Goal: Task Accomplishment & Management: Manage account settings

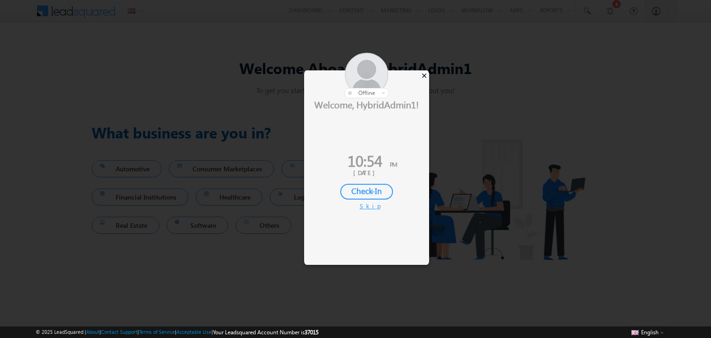
click at [423, 72] on div "×" at bounding box center [424, 75] width 10 height 10
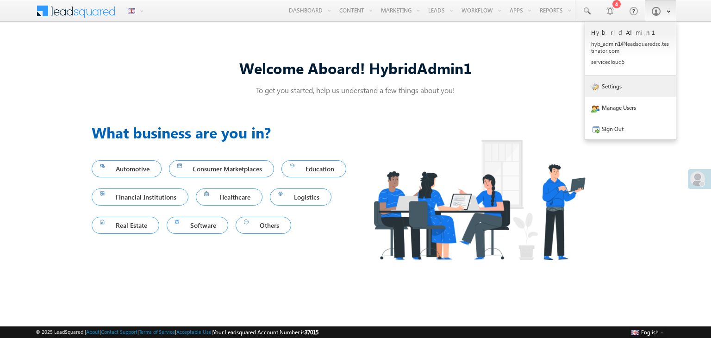
click at [617, 85] on link "Settings" at bounding box center [630, 85] width 91 height 21
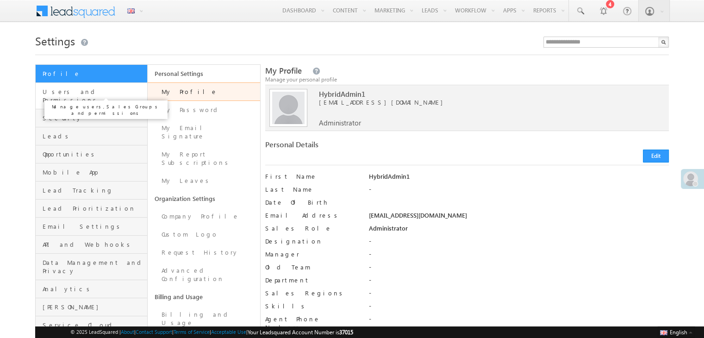
click at [75, 88] on span "Users and Permissions" at bounding box center [94, 95] width 102 height 17
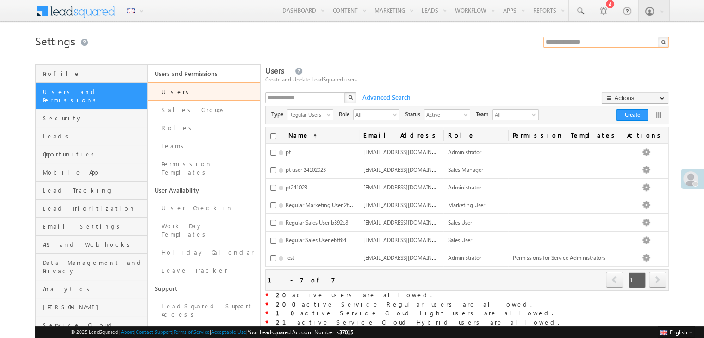
click at [572, 38] on input "text" at bounding box center [605, 42] width 125 height 11
type input "*"
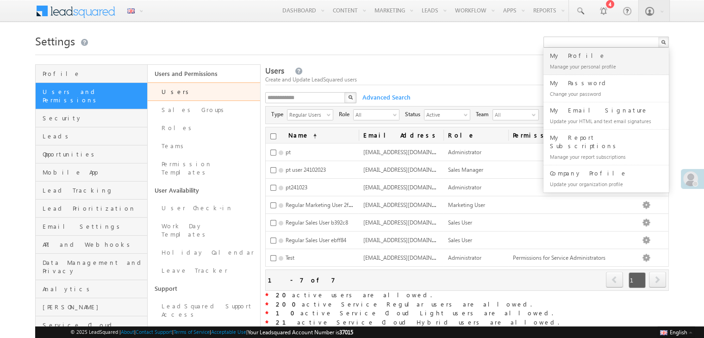
click at [496, 55] on div at bounding box center [352, 52] width 634 height 6
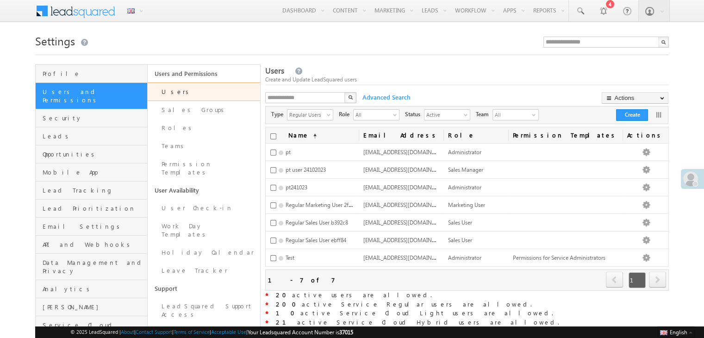
click at [363, 59] on div "Settings Profile Users and Permissions Security Leads Opportunities Mobile App …" at bounding box center [352, 217] width 634 height 373
click at [327, 112] on span "select" at bounding box center [330, 118] width 6 height 16
click at [305, 150] on li "Service Cloud Users" at bounding box center [309, 149] width 45 height 18
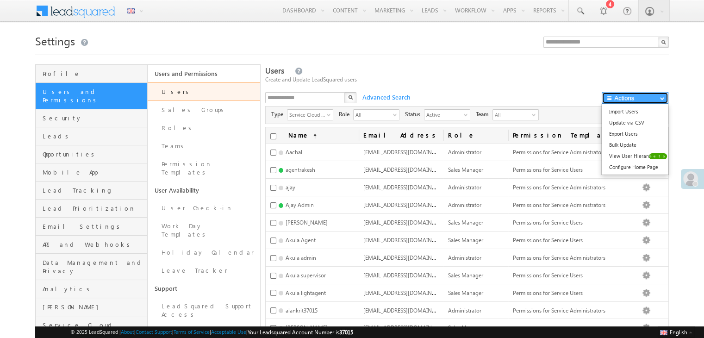
click at [624, 97] on button "Actions" at bounding box center [635, 98] width 67 height 12
click at [623, 141] on link "Bulk Update" at bounding box center [635, 144] width 67 height 11
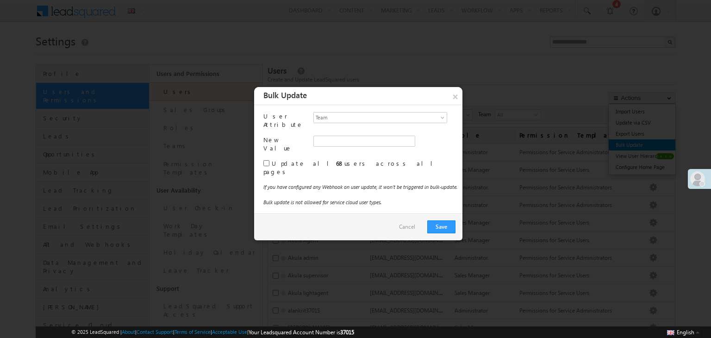
type input "**********"
click at [342, 116] on span "Team" at bounding box center [376, 116] width 125 height 9
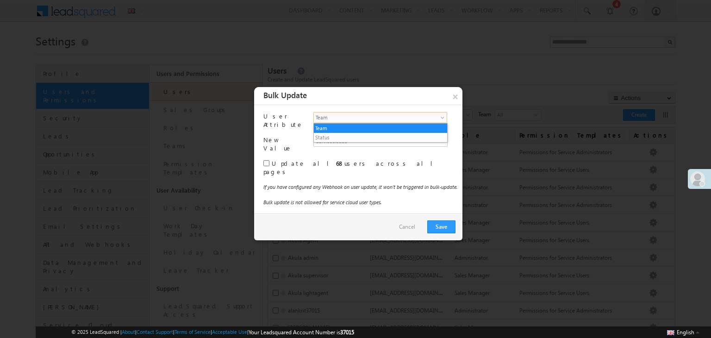
click at [342, 116] on span "Team" at bounding box center [376, 116] width 125 height 9
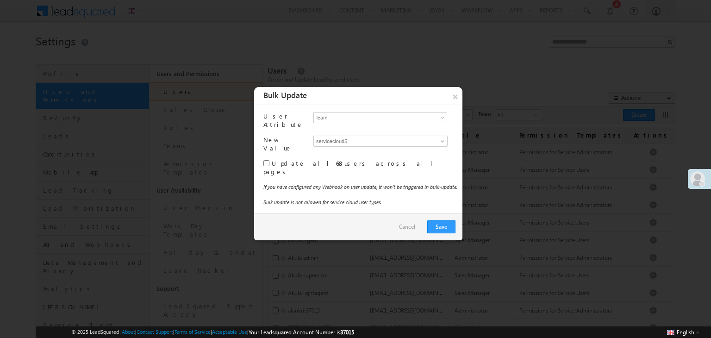
click at [346, 140] on span "servicecloud5" at bounding box center [373, 141] width 118 height 10
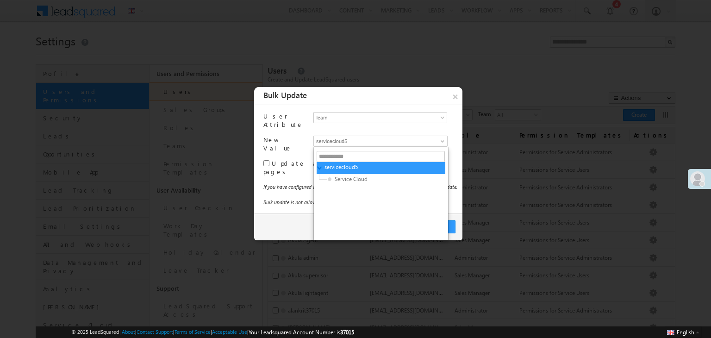
click at [346, 140] on span "servicecloud5" at bounding box center [373, 141] width 118 height 10
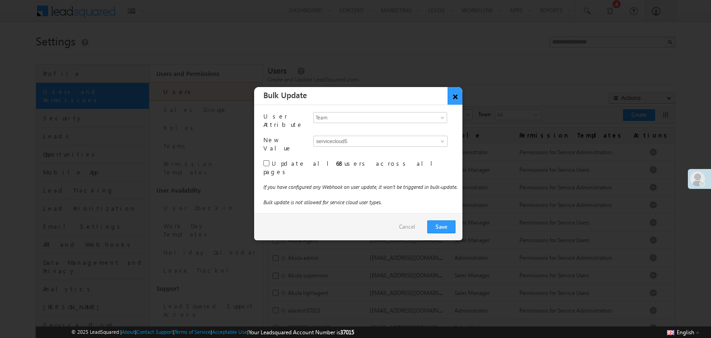
click at [454, 95] on button "×" at bounding box center [455, 96] width 15 height 18
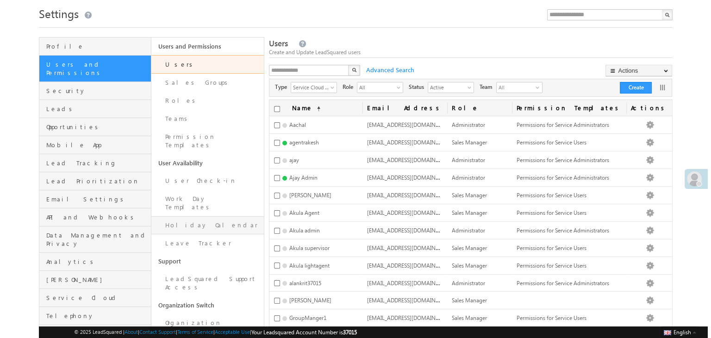
scroll to position [14, 0]
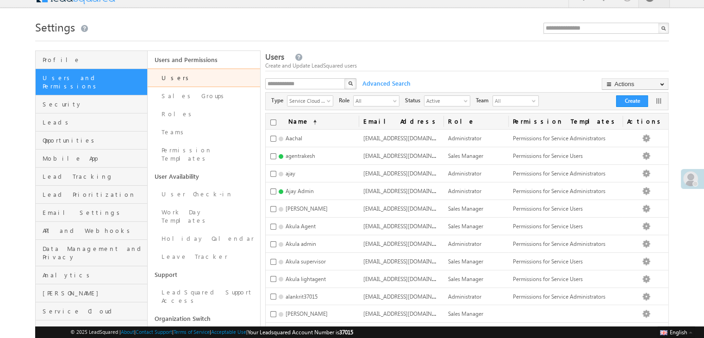
click at [277, 120] on th "Name (sorted ascending)" at bounding box center [312, 121] width 93 height 16
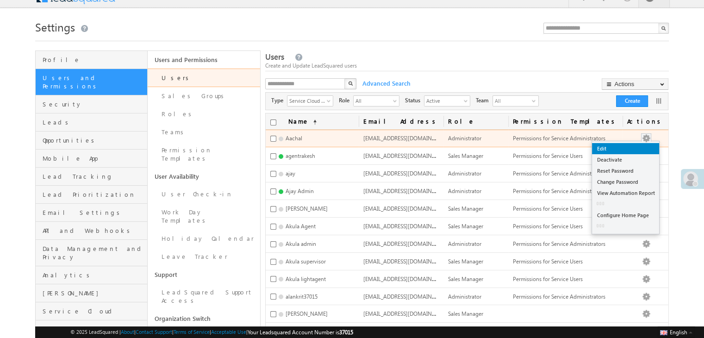
click at [639, 151] on link "Edit" at bounding box center [625, 148] width 67 height 11
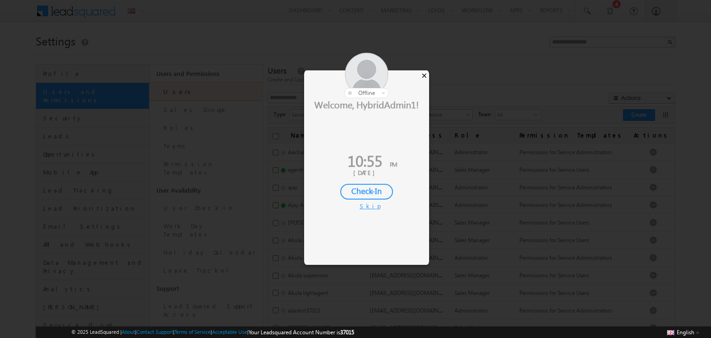
click at [421, 75] on div "×" at bounding box center [424, 75] width 10 height 10
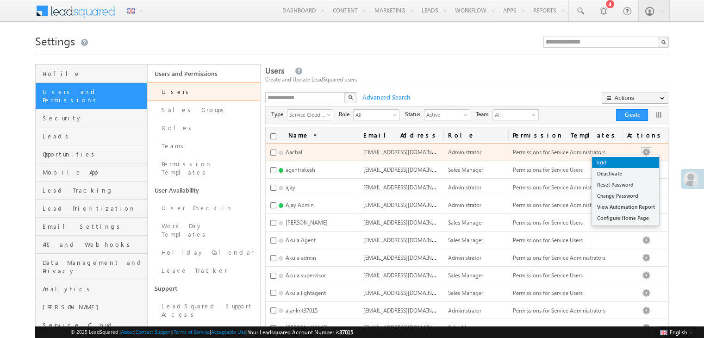
click at [642, 162] on link "Edit" at bounding box center [625, 162] width 67 height 11
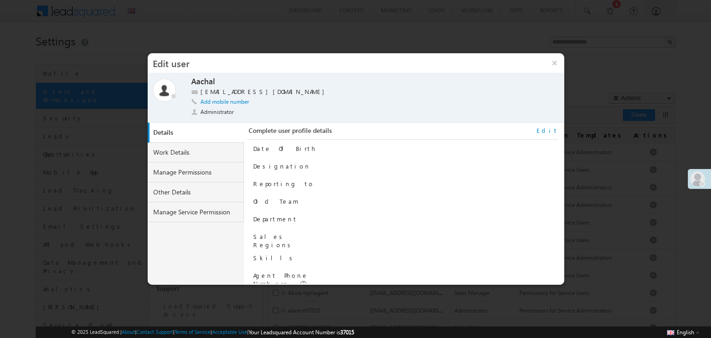
scroll to position [93, 0]
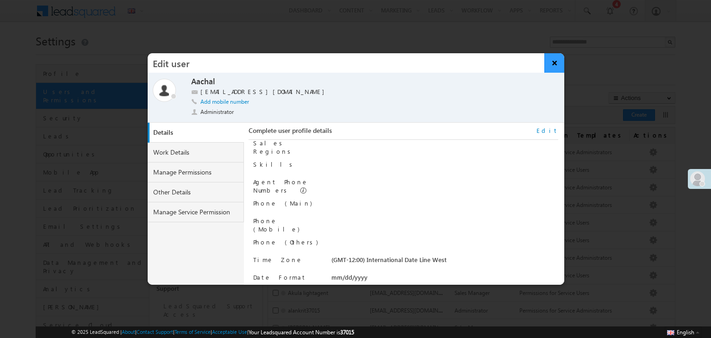
click at [561, 60] on button "×" at bounding box center [554, 62] width 20 height 19
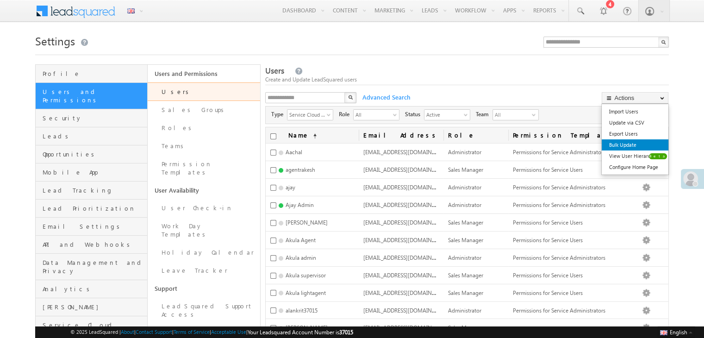
click at [622, 143] on link "Bulk Update" at bounding box center [635, 144] width 67 height 11
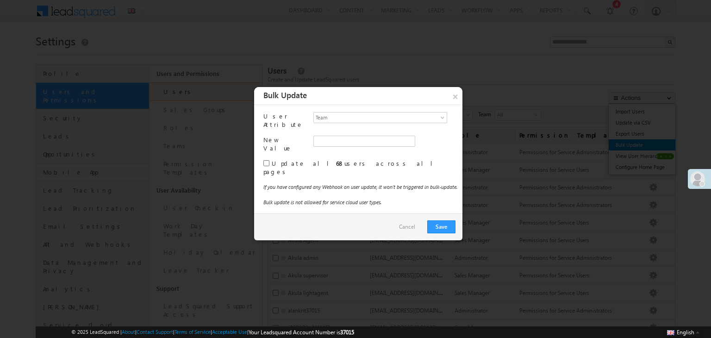
type input "**********"
click at [401, 117] on span "Team" at bounding box center [376, 116] width 125 height 9
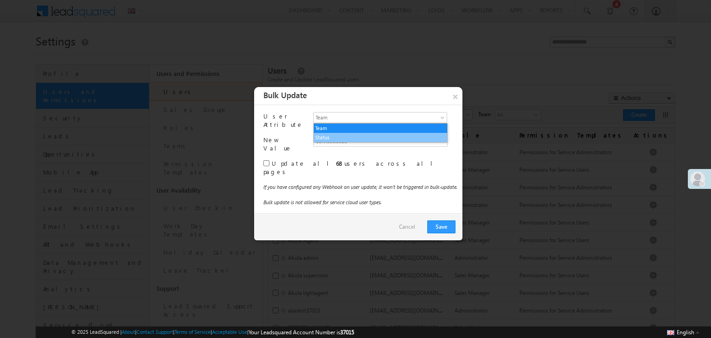
click at [366, 136] on li "Status" at bounding box center [380, 137] width 133 height 9
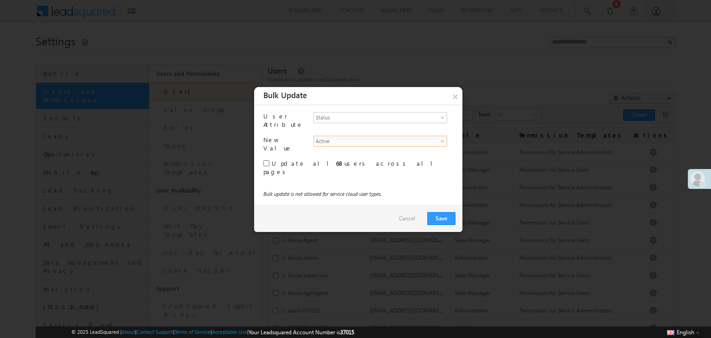
click at [352, 139] on span "Active" at bounding box center [376, 140] width 125 height 9
click at [355, 117] on span "Status" at bounding box center [376, 116] width 125 height 9
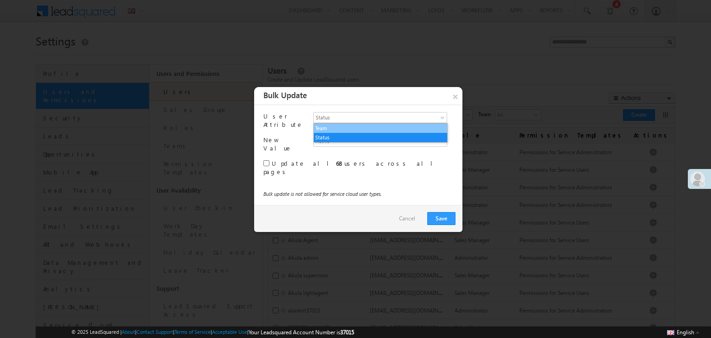
click at [339, 130] on li "Team" at bounding box center [380, 128] width 133 height 9
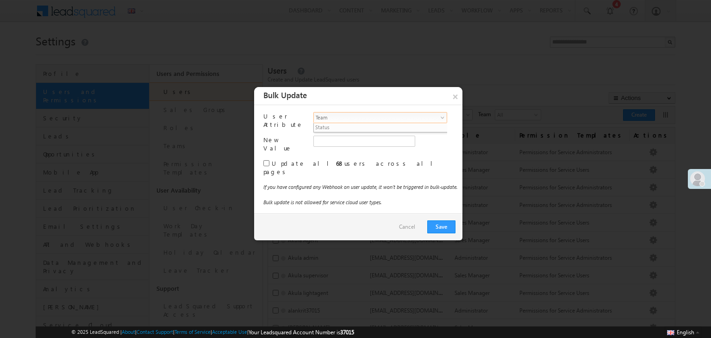
type input "**********"
click at [460, 93] on button "×" at bounding box center [455, 96] width 15 height 18
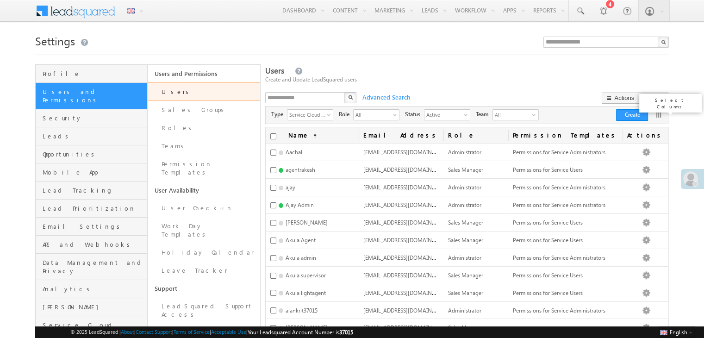
click at [661, 113] on link at bounding box center [658, 114] width 9 height 9
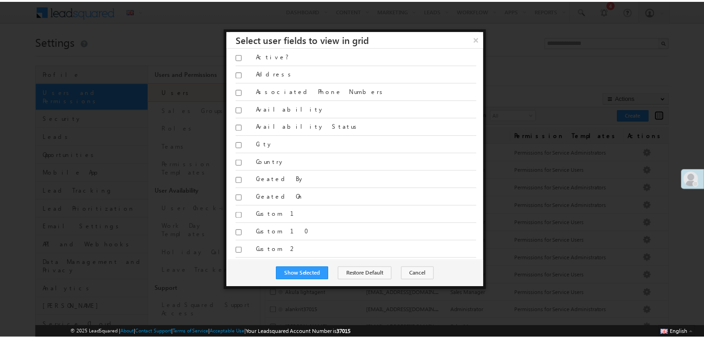
scroll to position [0, 0]
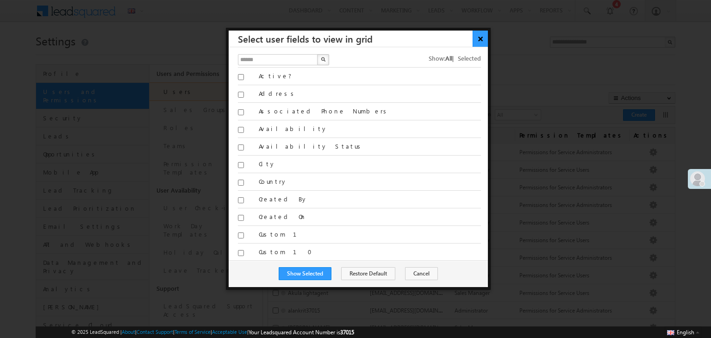
click at [480, 31] on button "×" at bounding box center [480, 39] width 15 height 16
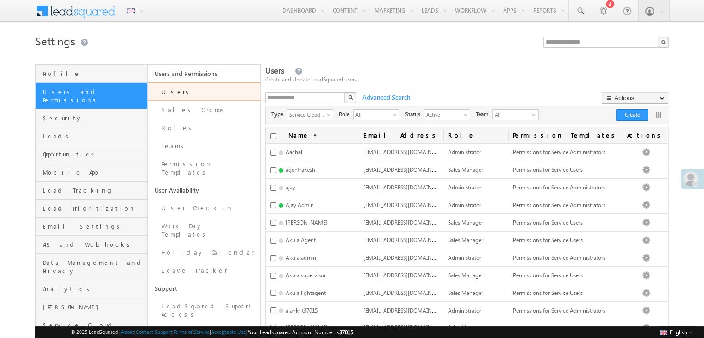
click at [492, 54] on div at bounding box center [352, 52] width 634 height 6
click at [570, 41] on input "text" at bounding box center [605, 42] width 125 height 11
type input "*"
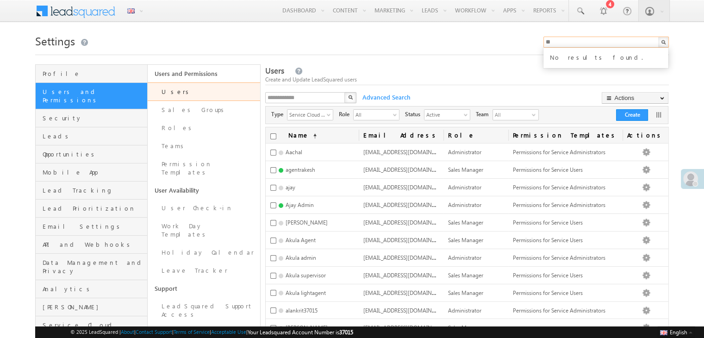
type input "*"
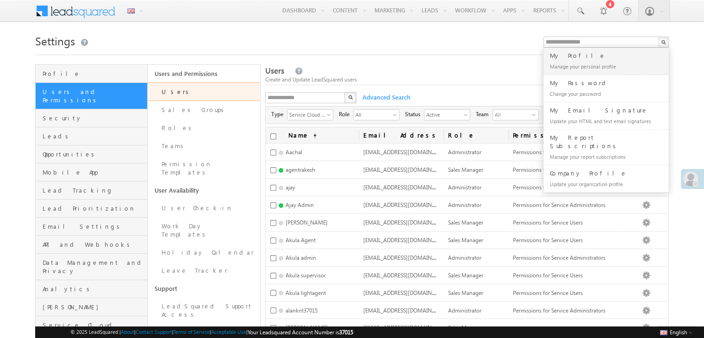
click at [447, 52] on div at bounding box center [352, 52] width 634 height 6
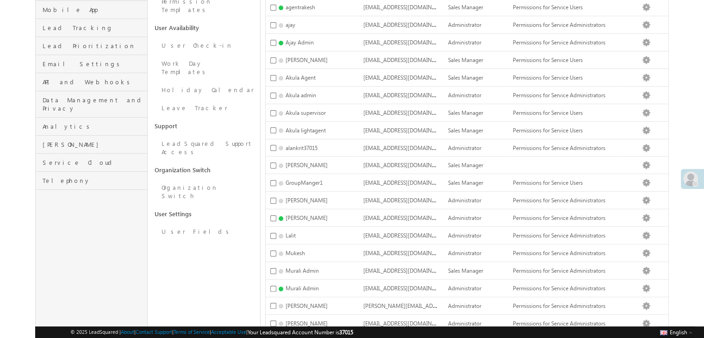
scroll to position [163, 0]
click at [181, 222] on link "User Fields" at bounding box center [204, 231] width 112 height 18
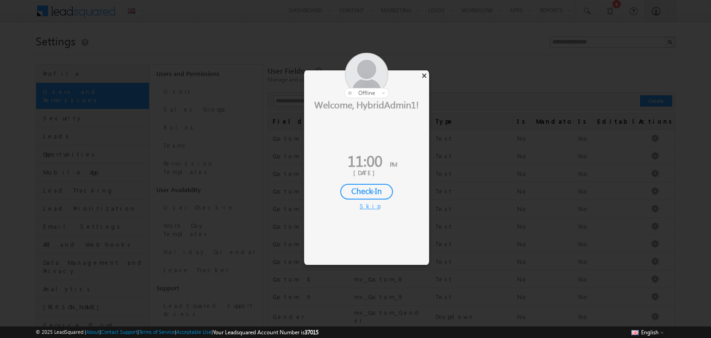
click at [421, 73] on div "×" at bounding box center [424, 75] width 10 height 10
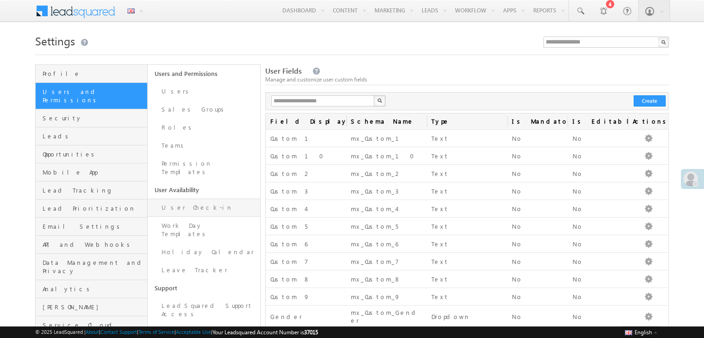
click at [191, 199] on link "User Check-in" at bounding box center [204, 208] width 112 height 18
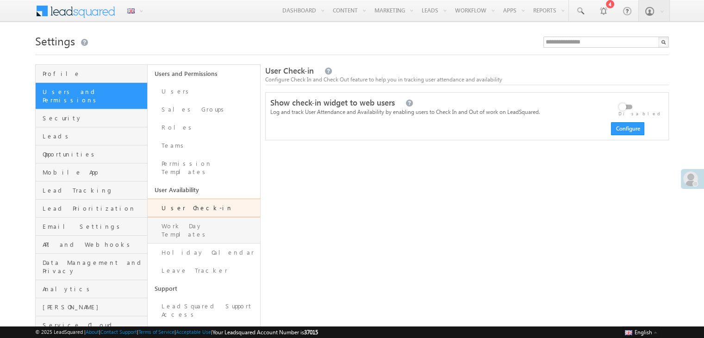
click at [189, 224] on link "Work Day Templates" at bounding box center [204, 230] width 112 height 26
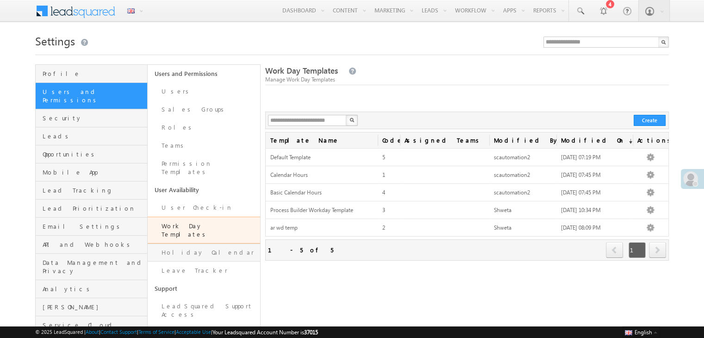
click at [189, 243] on link "Holiday Calendar" at bounding box center [204, 252] width 112 height 18
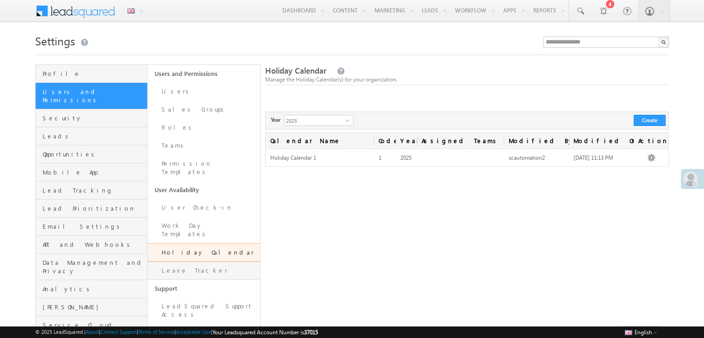
click at [180, 262] on link "Leave Tracker" at bounding box center [204, 271] width 112 height 18
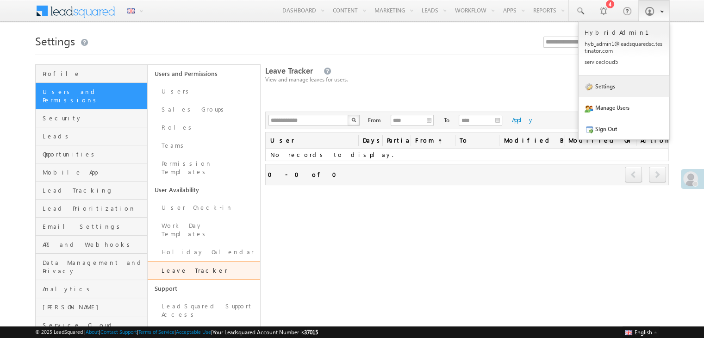
click at [606, 80] on link "Settings" at bounding box center [624, 85] width 91 height 21
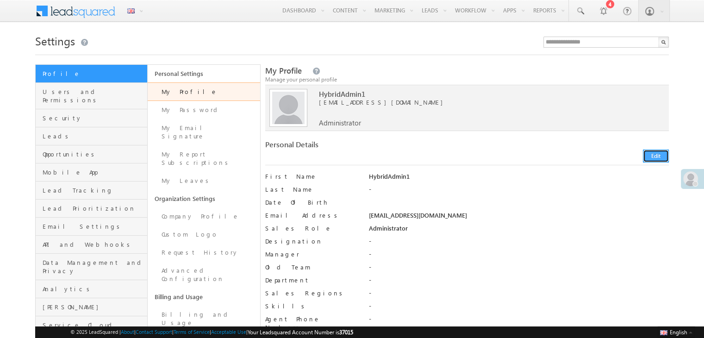
click at [652, 159] on button "Edit" at bounding box center [656, 156] width 26 height 13
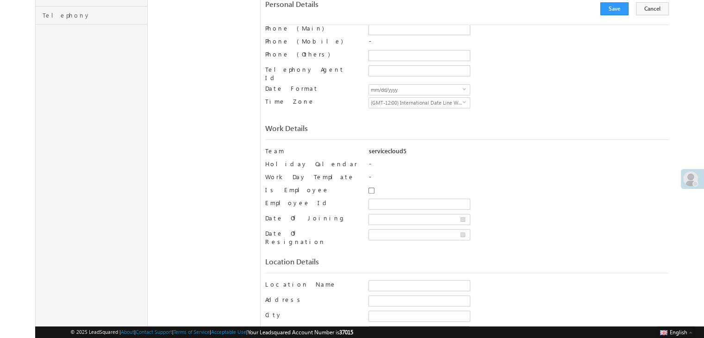
scroll to position [328, 0]
click at [424, 98] on span "(GMT-12:00) International Date Line West" at bounding box center [415, 103] width 93 height 10
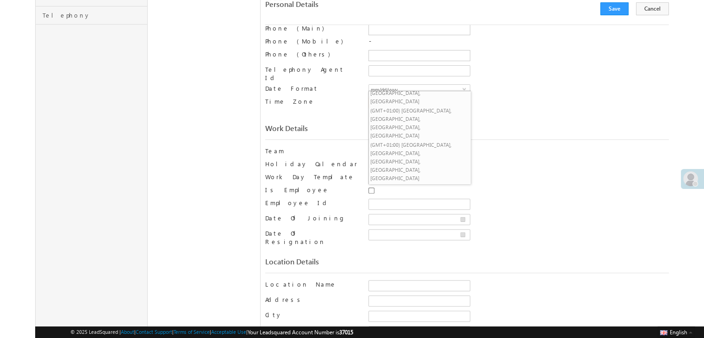
scroll to position [555, 0]
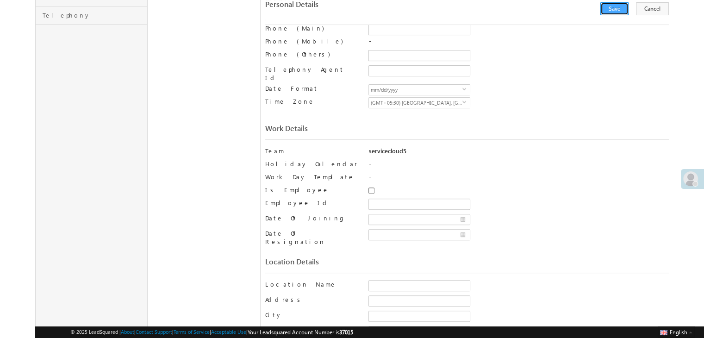
click at [622, 11] on button "Save" at bounding box center [614, 8] width 28 height 13
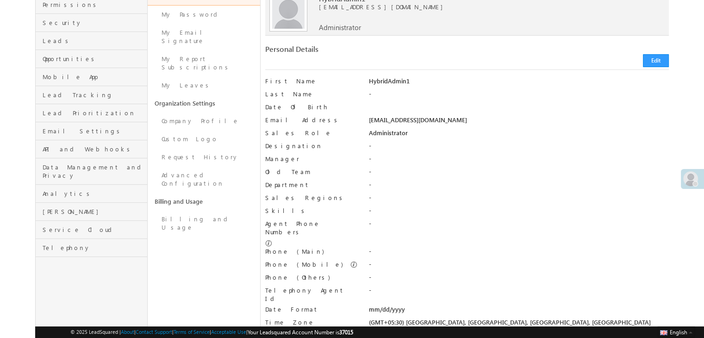
scroll to position [0, 0]
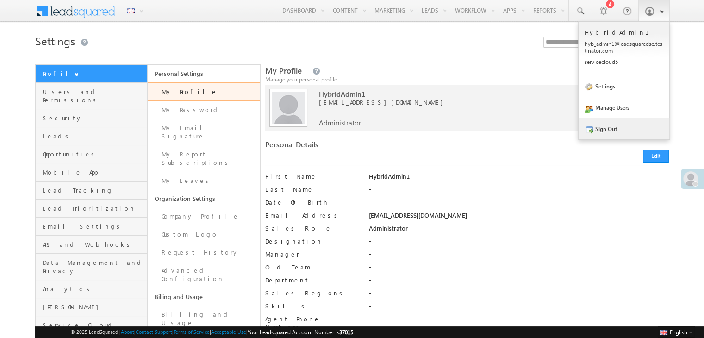
click at [613, 126] on link "Sign Out" at bounding box center [624, 128] width 91 height 21
